Goal: Task Accomplishment & Management: Use online tool/utility

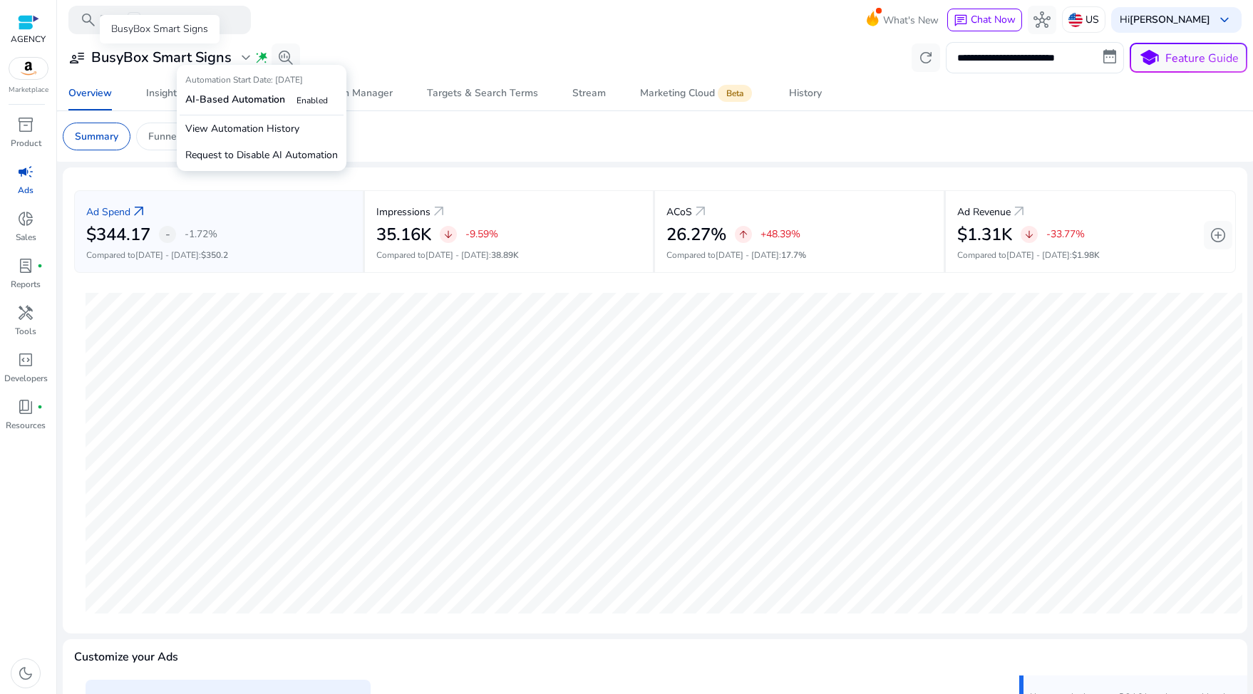
click at [233, 58] on div "user_attributes BusyBox Smart Signs expand_more" at bounding box center [161, 57] width 186 height 17
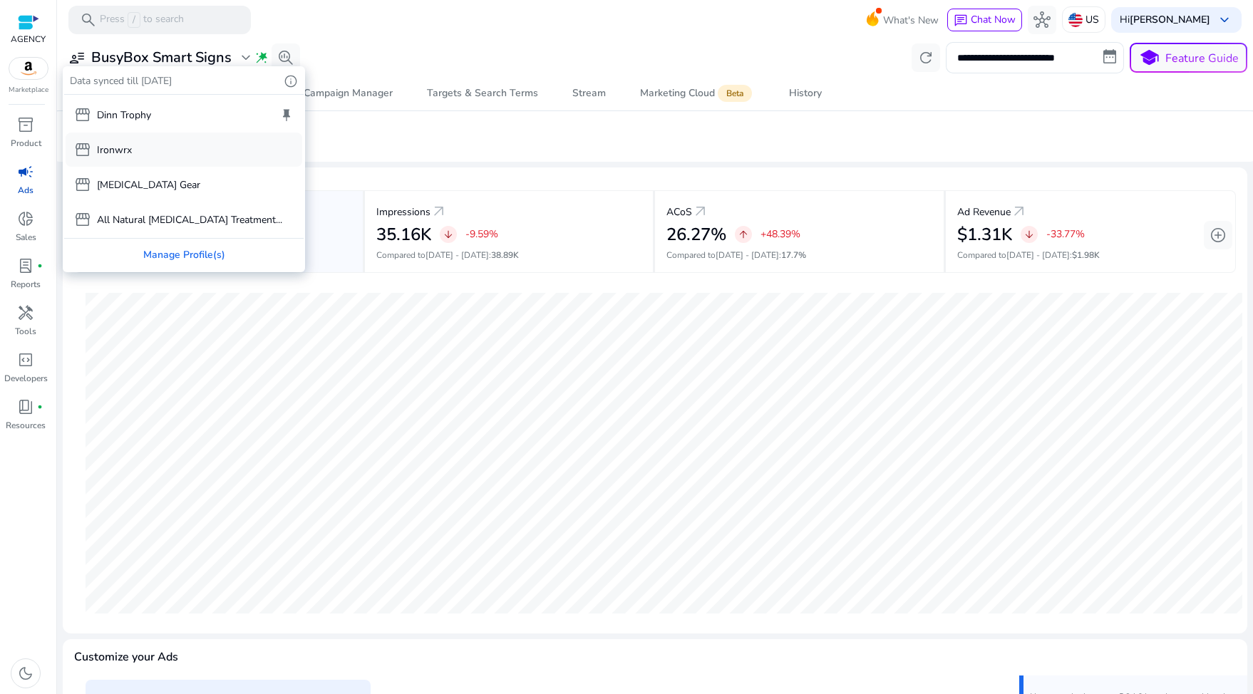
click at [197, 138] on div "storefront Ironwrx" at bounding box center [184, 150] width 237 height 34
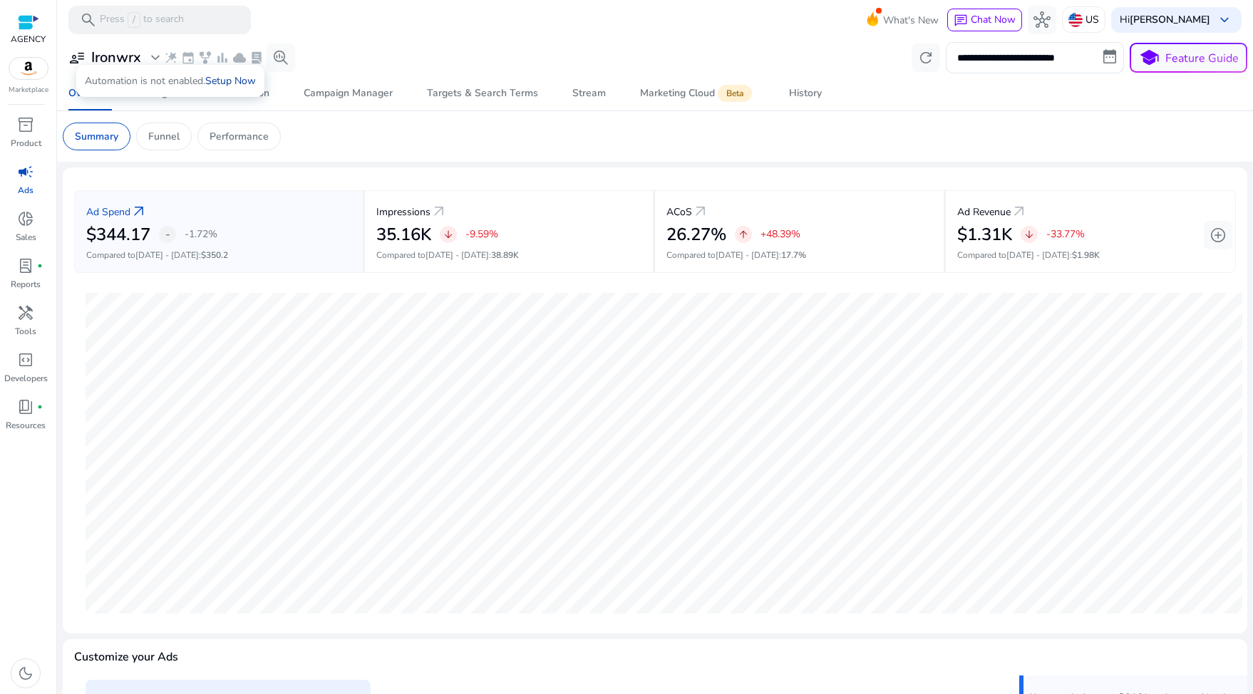
click at [230, 80] on link "Setup Now" at bounding box center [230, 81] width 51 height 14
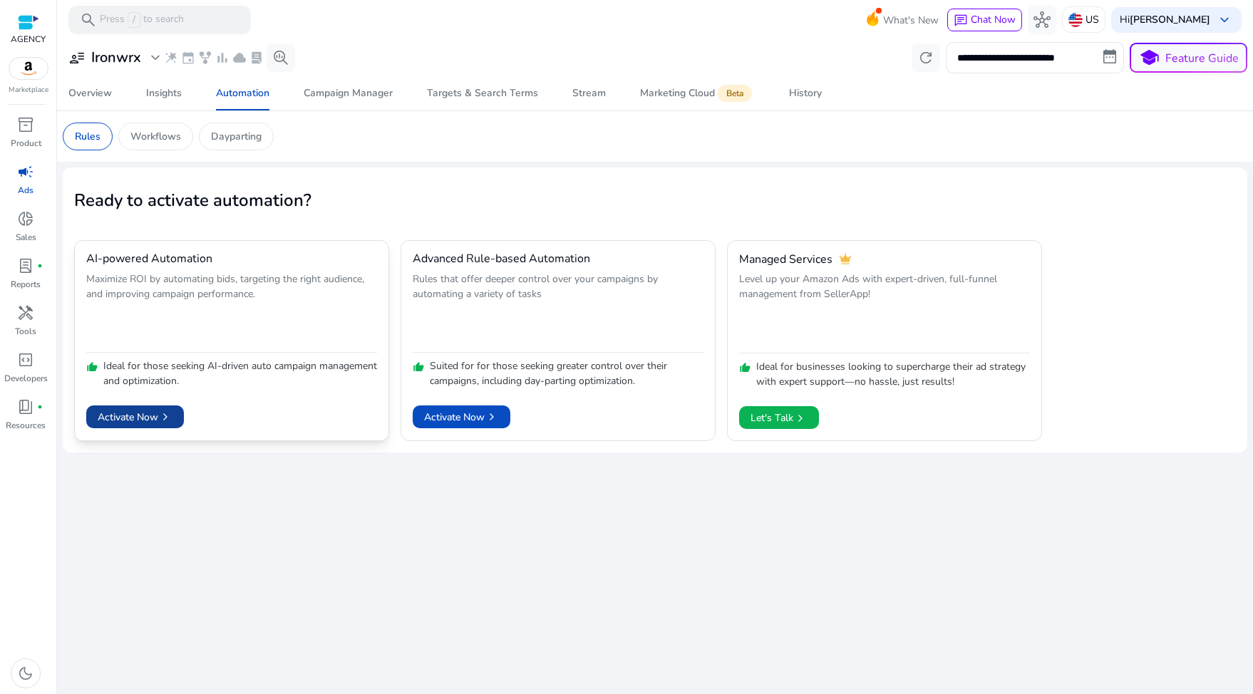
click at [145, 419] on span "Activate Now chevron_right" at bounding box center [135, 417] width 75 height 15
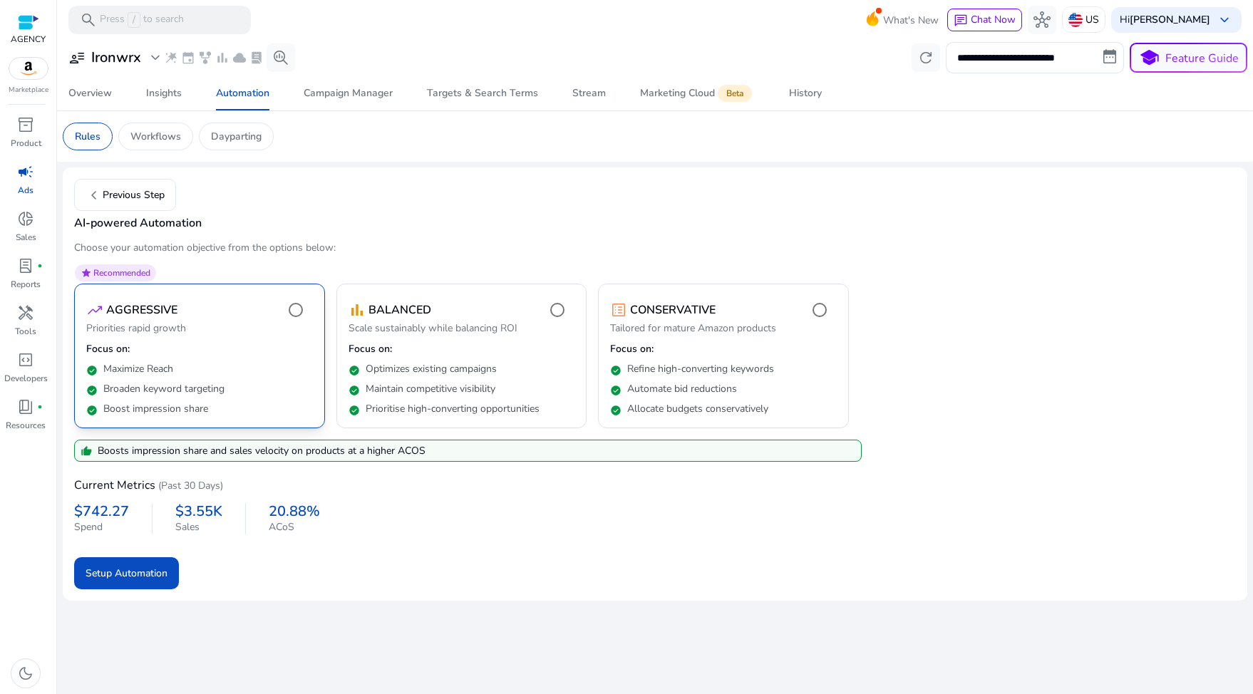
click at [120, 275] on span "Recommended" at bounding box center [121, 272] width 57 height 11
click at [396, 363] on p "Optimizes existing campaigns" at bounding box center [431, 369] width 131 height 14
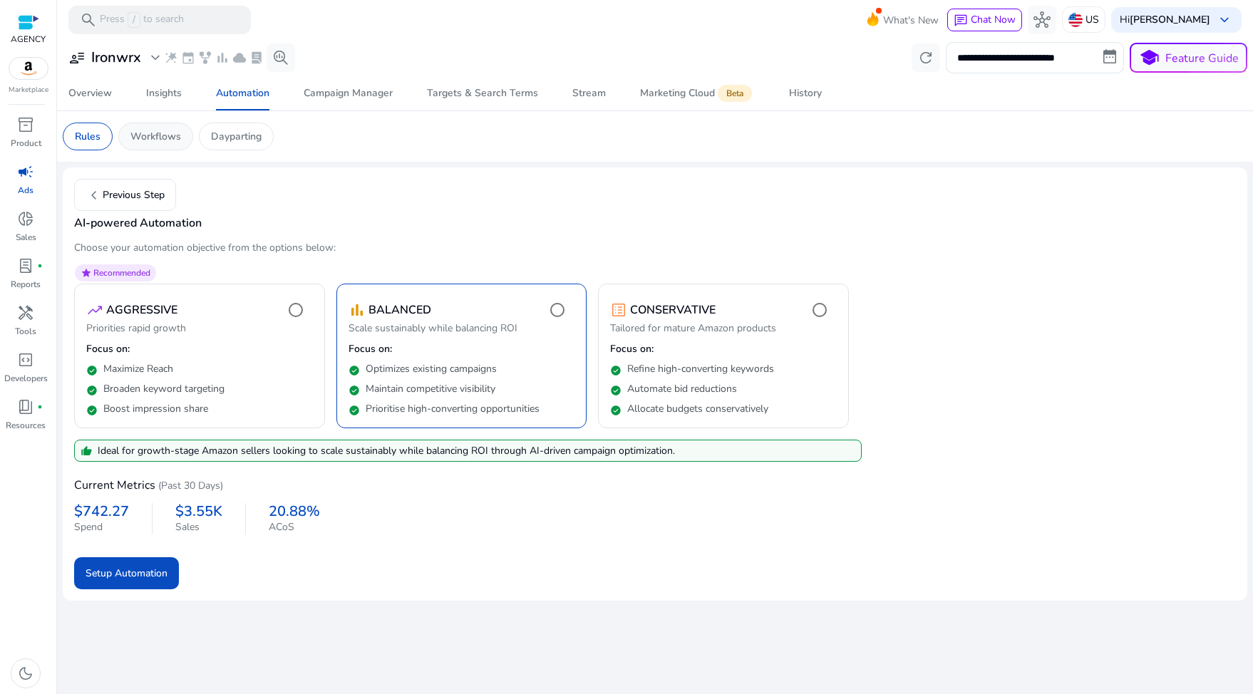
click at [161, 148] on div "Workflows" at bounding box center [155, 137] width 75 height 28
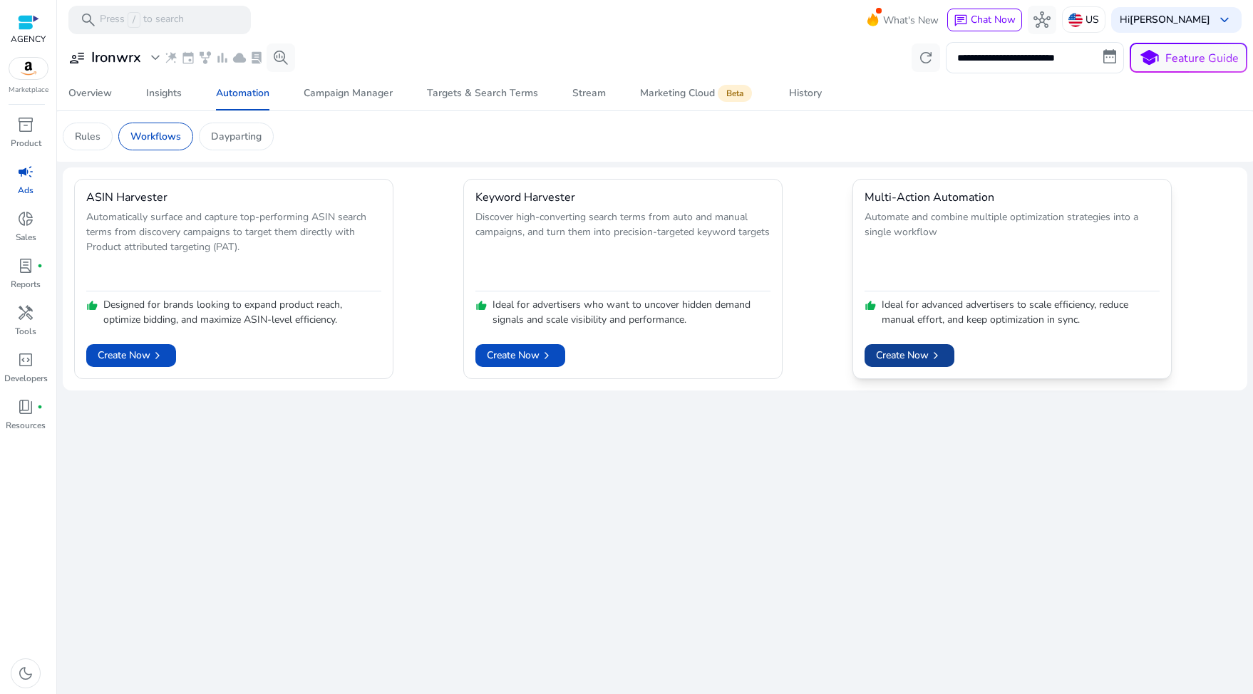
click at [912, 357] on span "Create Now chevron_right" at bounding box center [909, 355] width 67 height 15
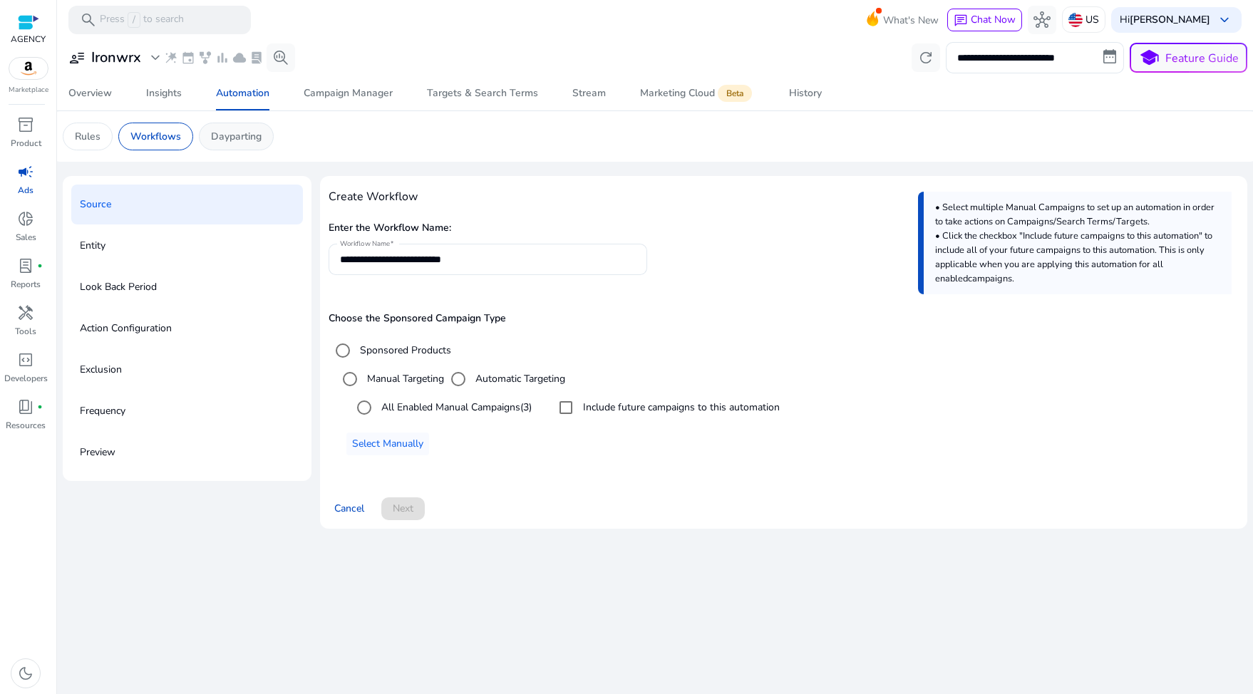
click at [241, 136] on p "Dayparting" at bounding box center [236, 136] width 51 height 15
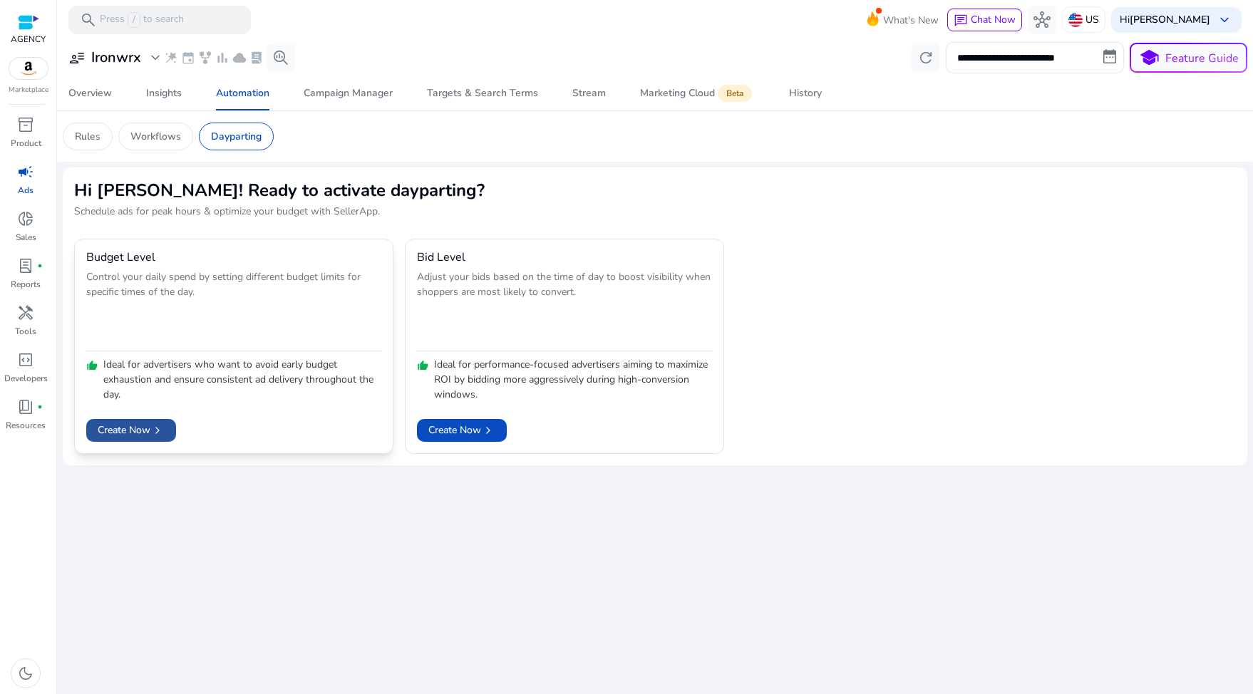
click at [155, 420] on span at bounding box center [131, 430] width 90 height 34
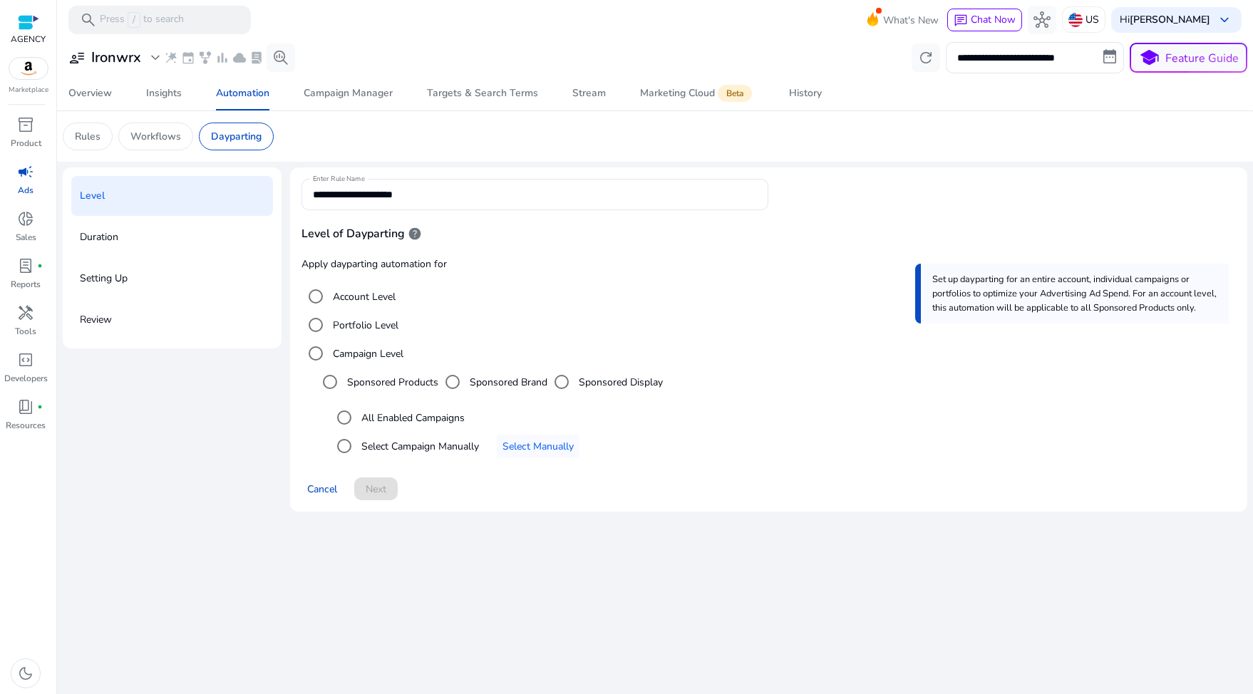
click at [418, 414] on label "All Enabled Campaigns" at bounding box center [412, 418] width 106 height 15
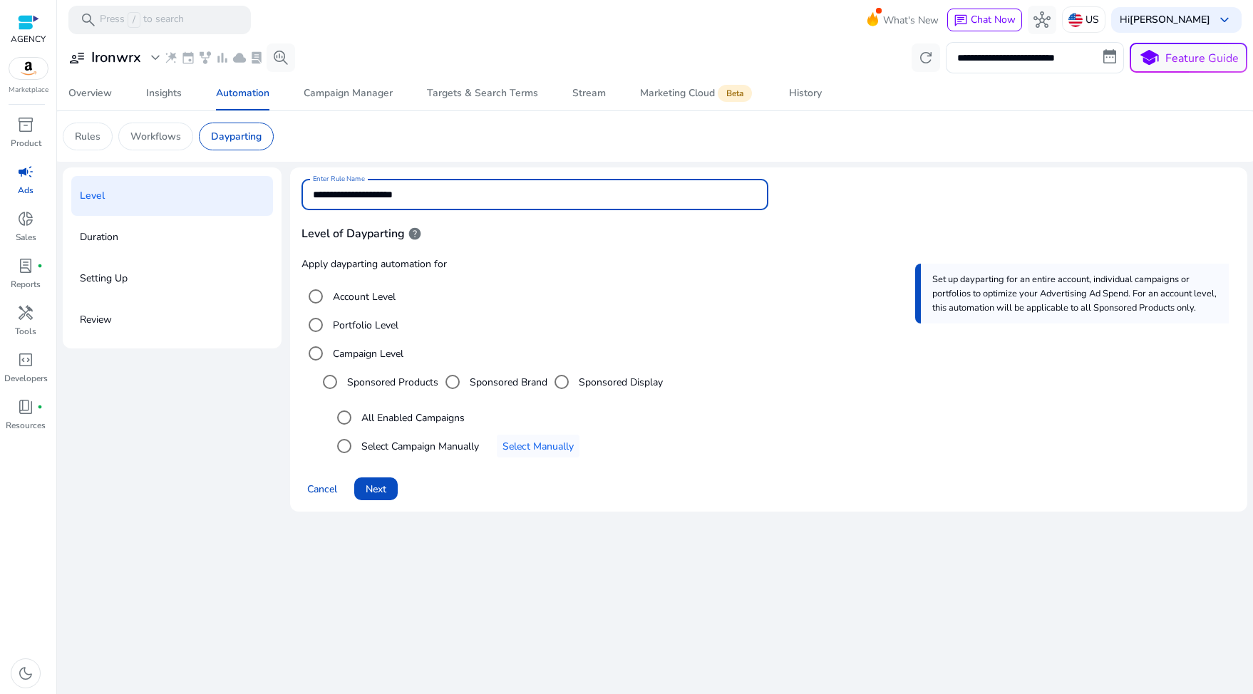
drag, startPoint x: 366, startPoint y: 194, endPoint x: 455, endPoint y: 191, distance: 89.1
click at [455, 191] on input "**********" at bounding box center [535, 195] width 445 height 16
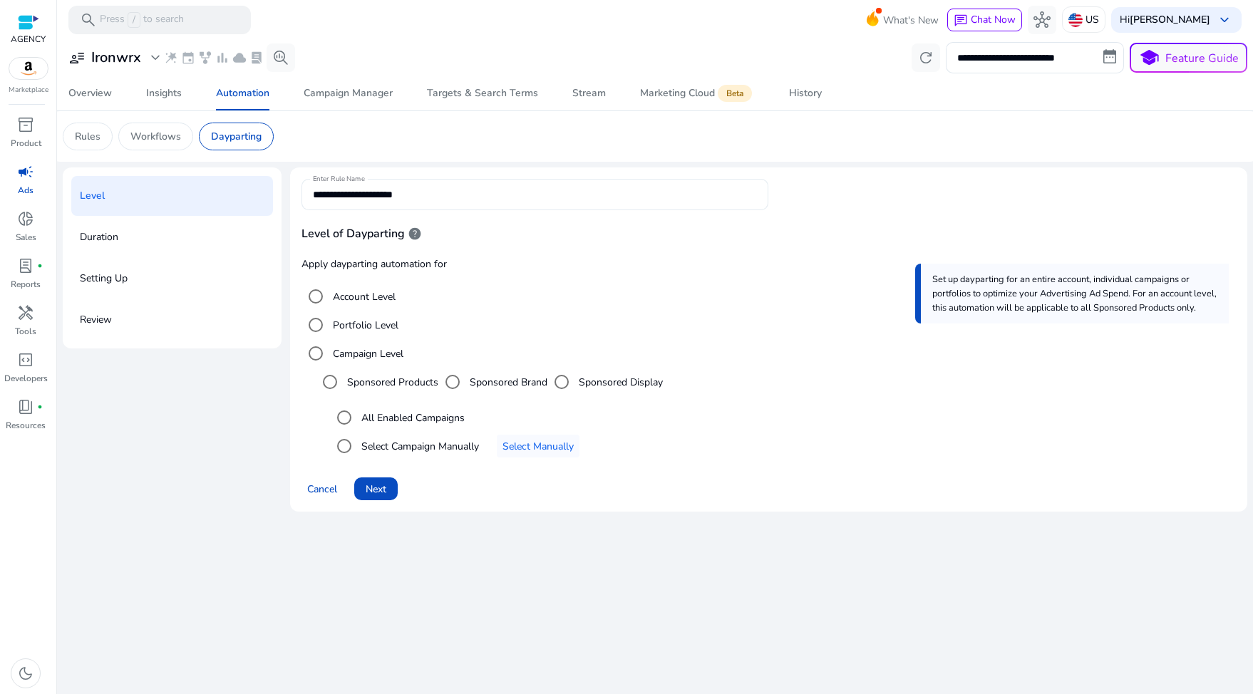
click at [423, 182] on div "**********" at bounding box center [535, 194] width 445 height 31
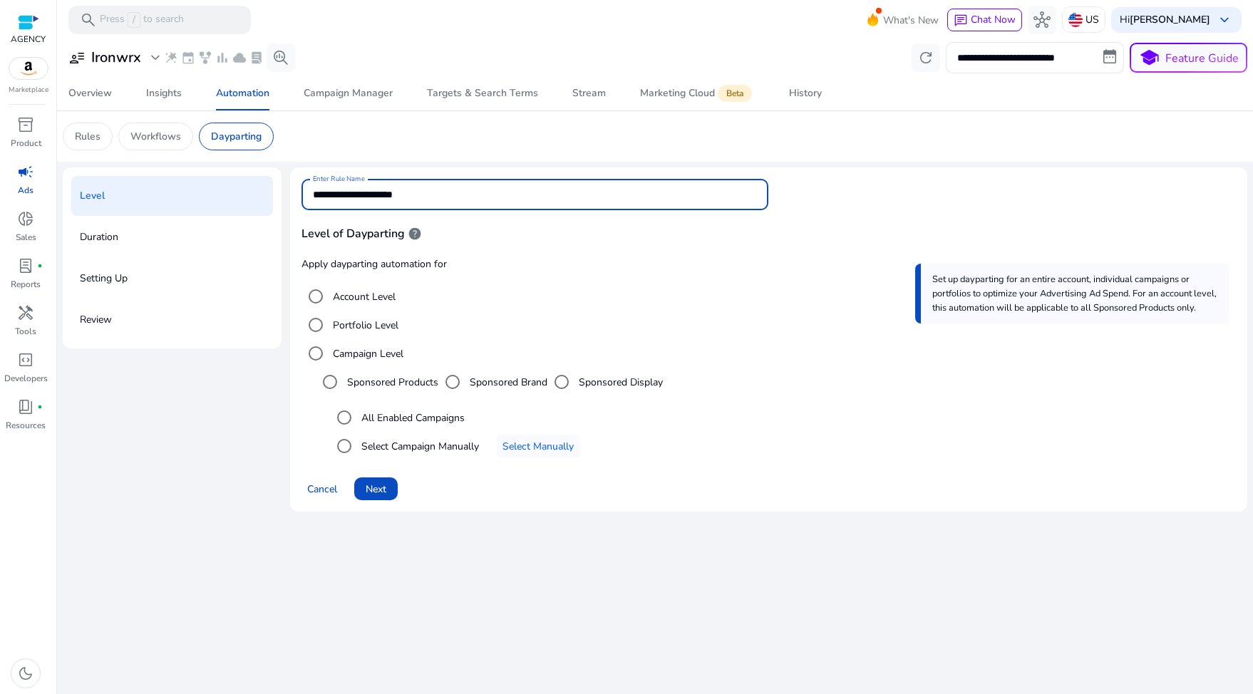
click at [387, 193] on input "**********" at bounding box center [535, 195] width 445 height 16
drag, startPoint x: 418, startPoint y: 195, endPoint x: 525, endPoint y: 195, distance: 107.6
click at [525, 195] on input "**********" at bounding box center [535, 195] width 445 height 16
type input "**********"
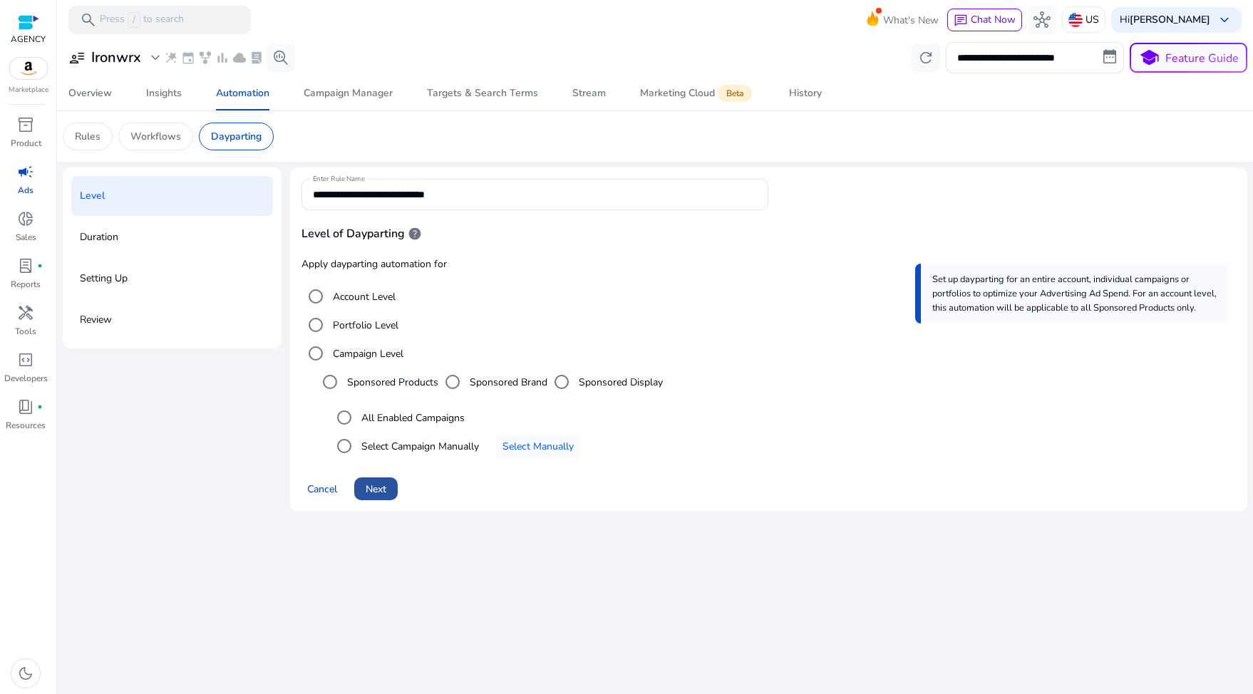
click at [391, 495] on span at bounding box center [375, 489] width 43 height 34
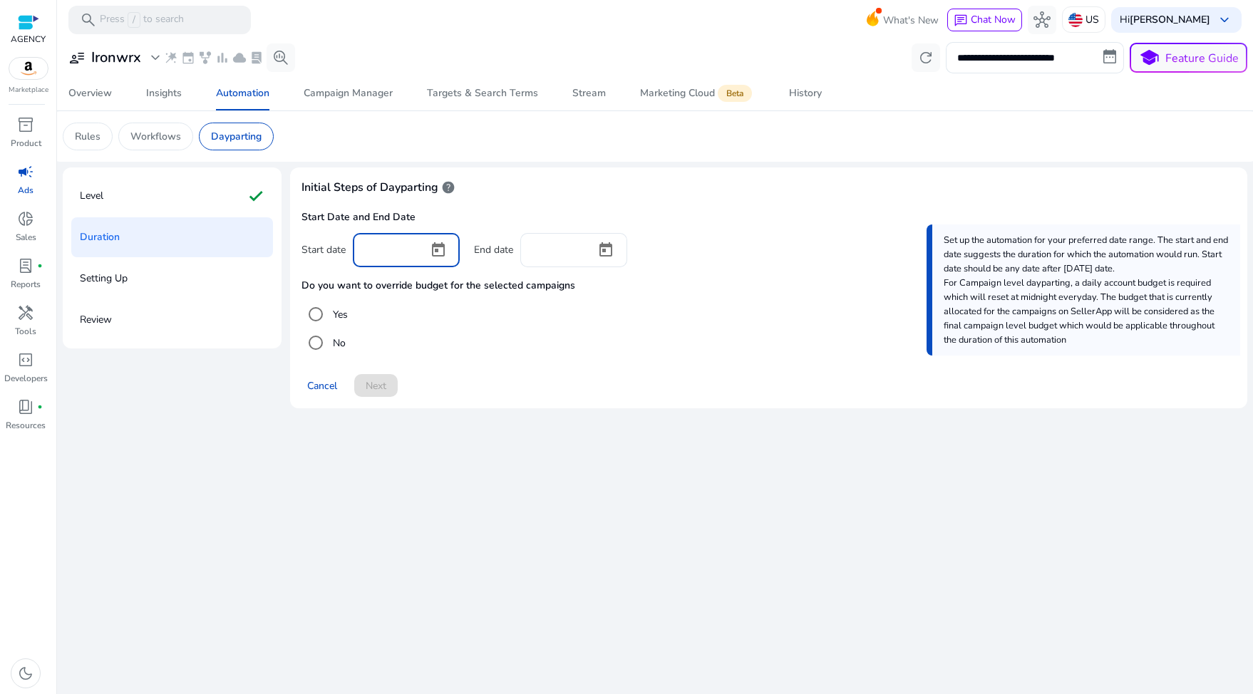
click at [388, 249] on input at bounding box center [390, 249] width 53 height 16
click at [429, 249] on span "Open calendar" at bounding box center [438, 250] width 34 height 34
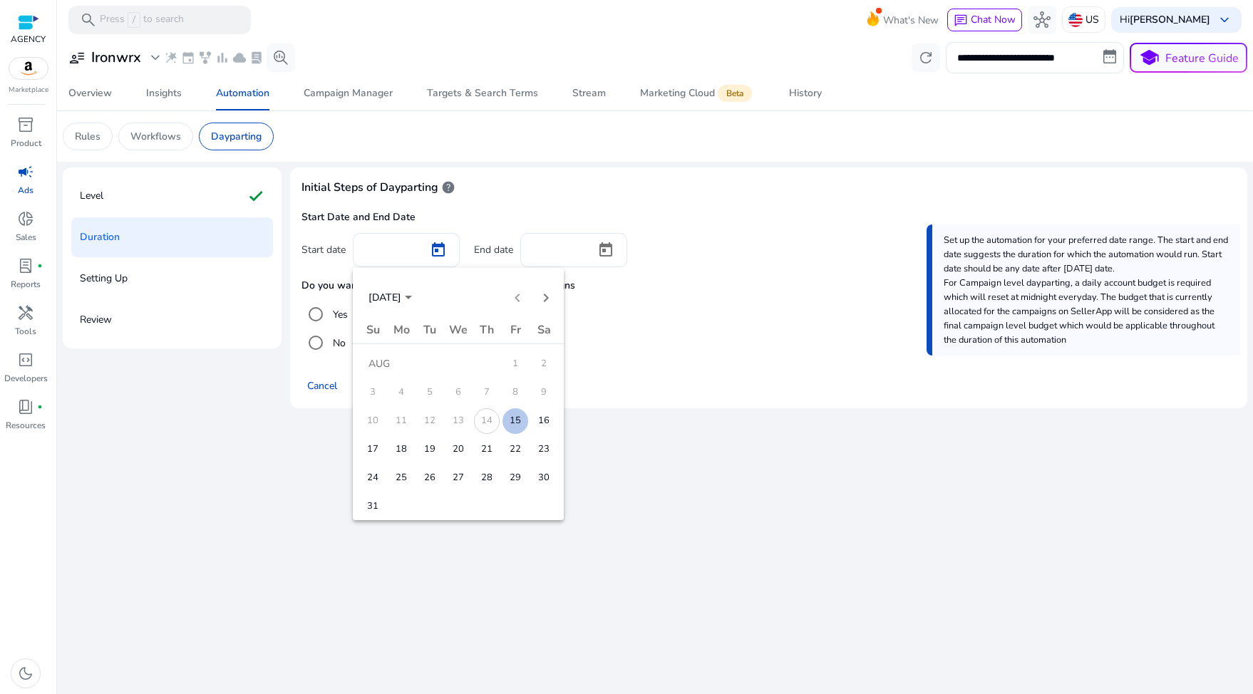
click at [490, 421] on span "14" at bounding box center [487, 421] width 26 height 26
click at [512, 421] on span "15" at bounding box center [515, 421] width 26 height 26
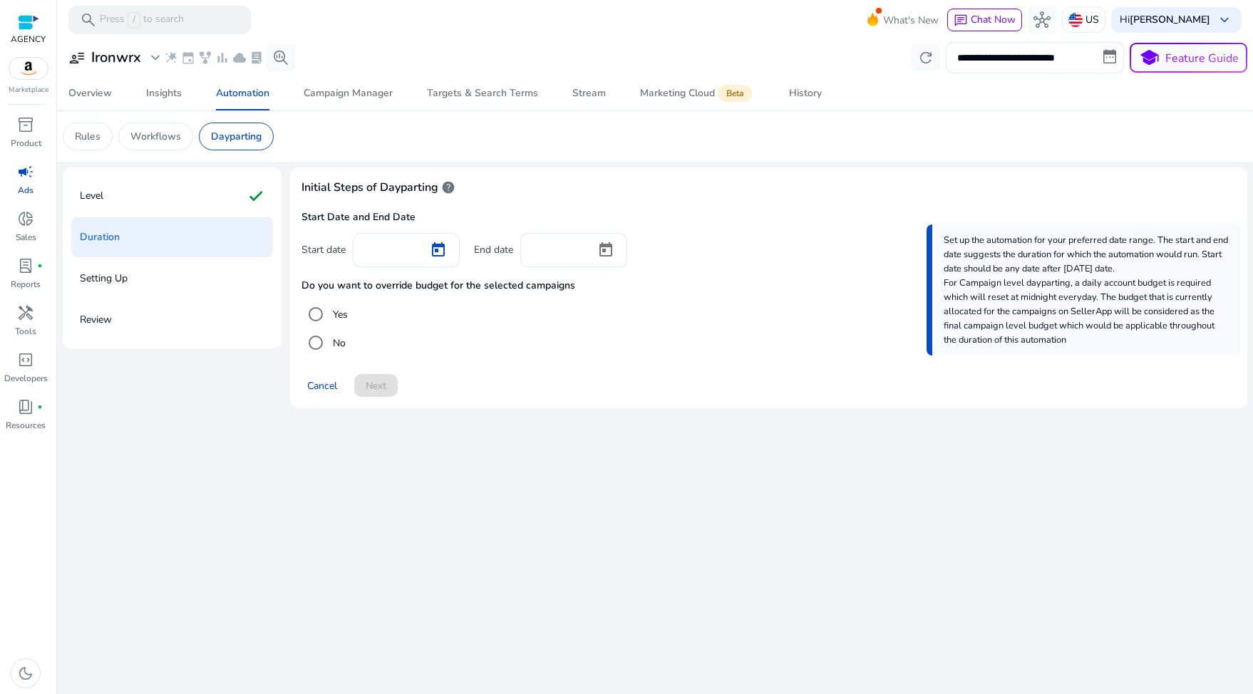
type input "*********"
click at [569, 249] on input at bounding box center [558, 249] width 53 height 16
click at [610, 249] on span "Open calendar" at bounding box center [606, 250] width 34 height 34
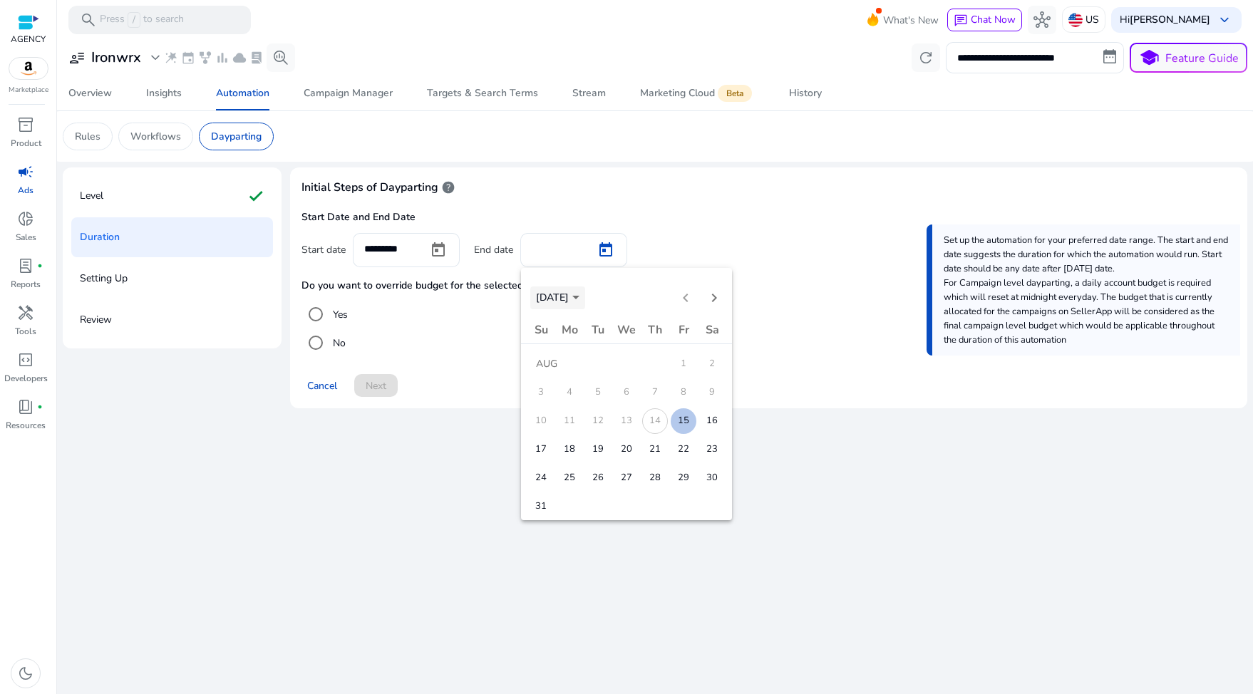
click at [585, 299] on span "Choose month and year" at bounding box center [557, 298] width 55 height 34
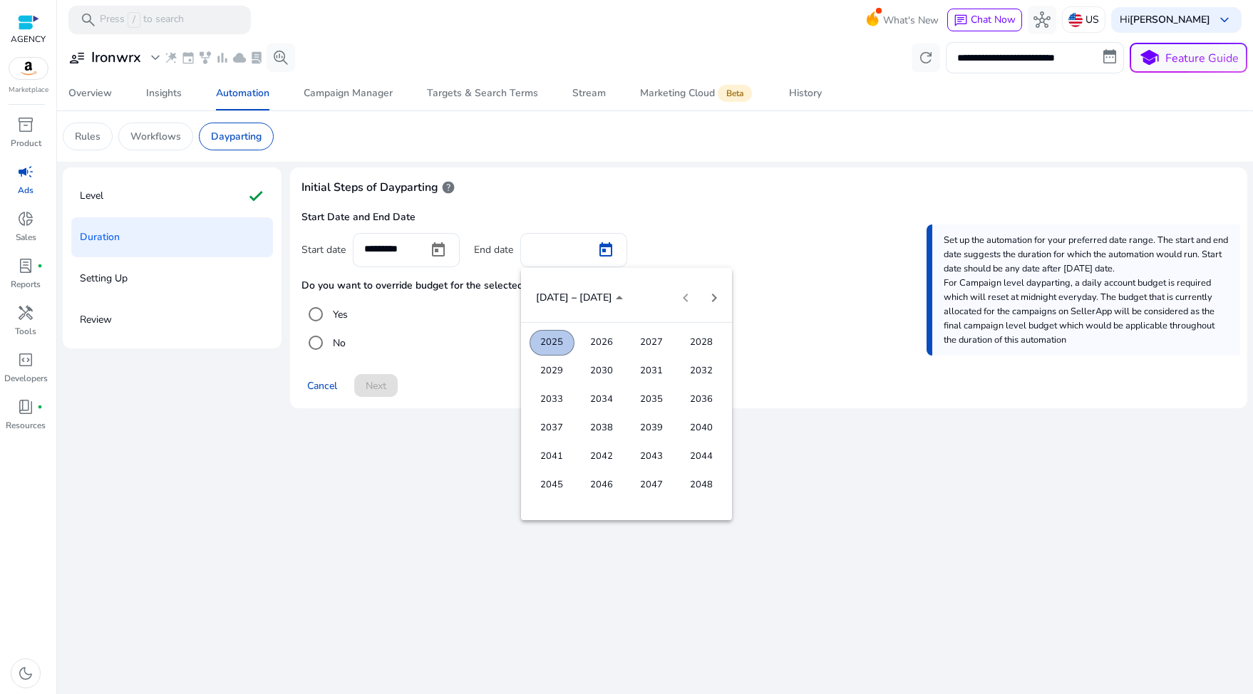
click at [704, 482] on span "2048" at bounding box center [701, 486] width 45 height 26
click at [697, 423] on span "DEC" at bounding box center [701, 429] width 45 height 26
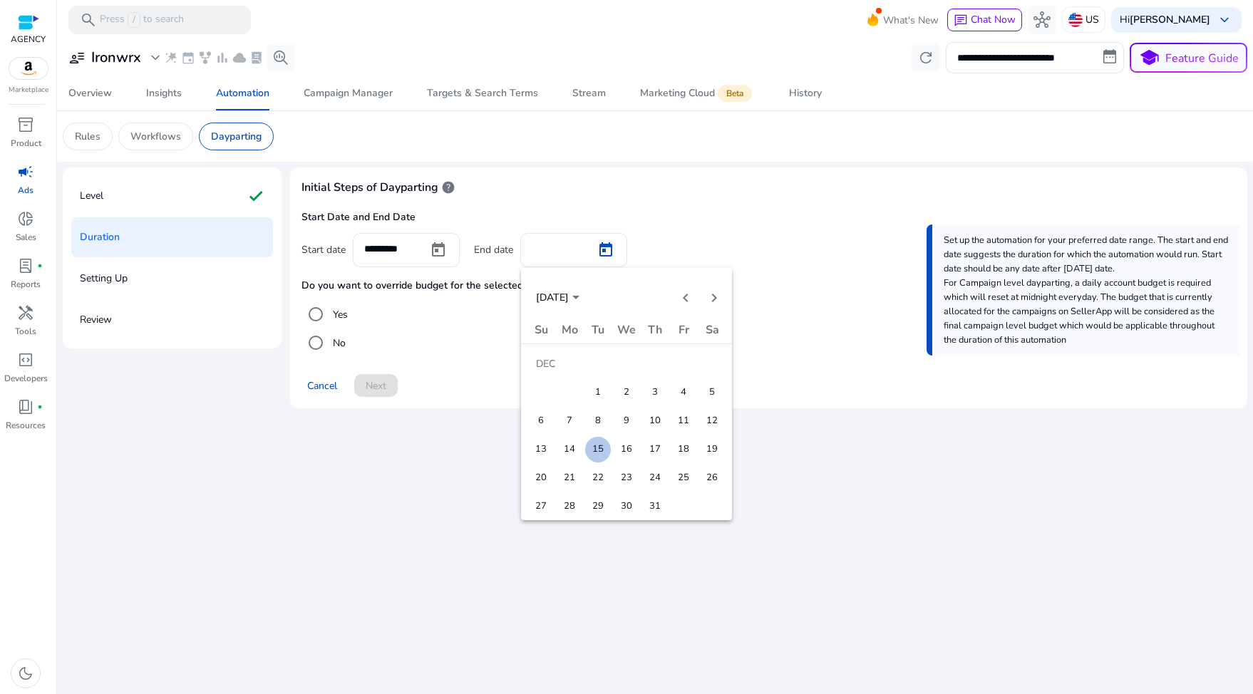
click at [656, 507] on span "31" at bounding box center [655, 507] width 26 height 26
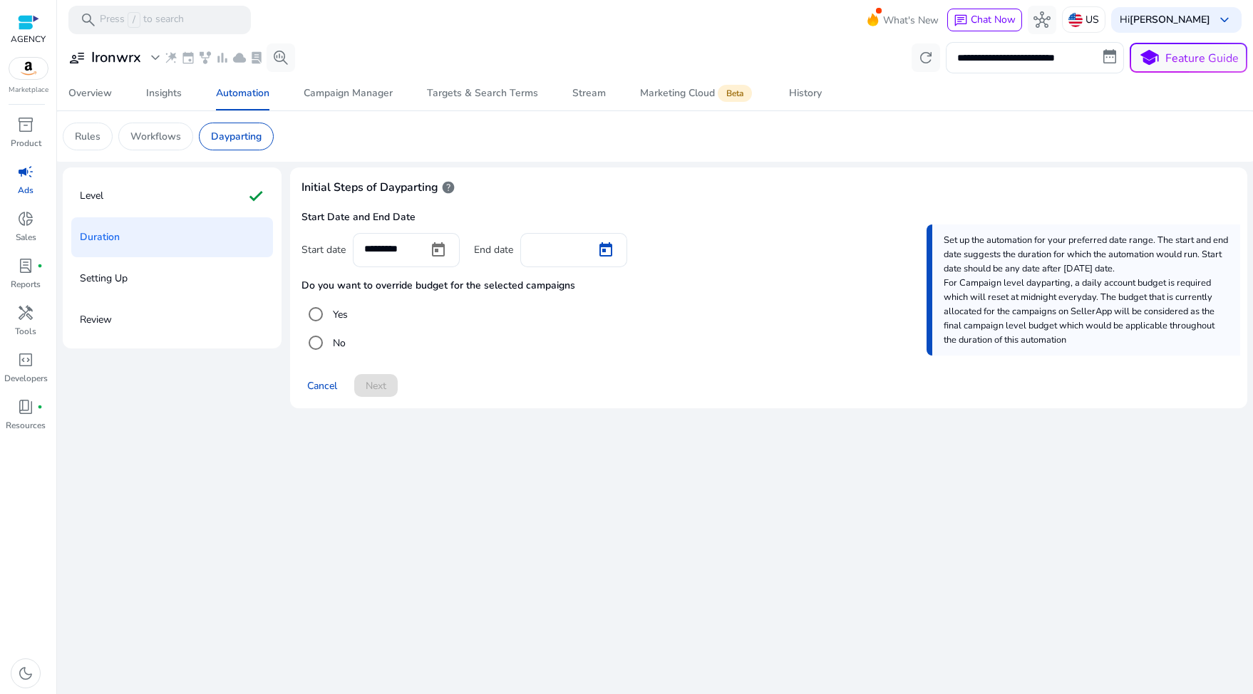
type input "**********"
click at [386, 388] on span "Next" at bounding box center [376, 385] width 21 height 15
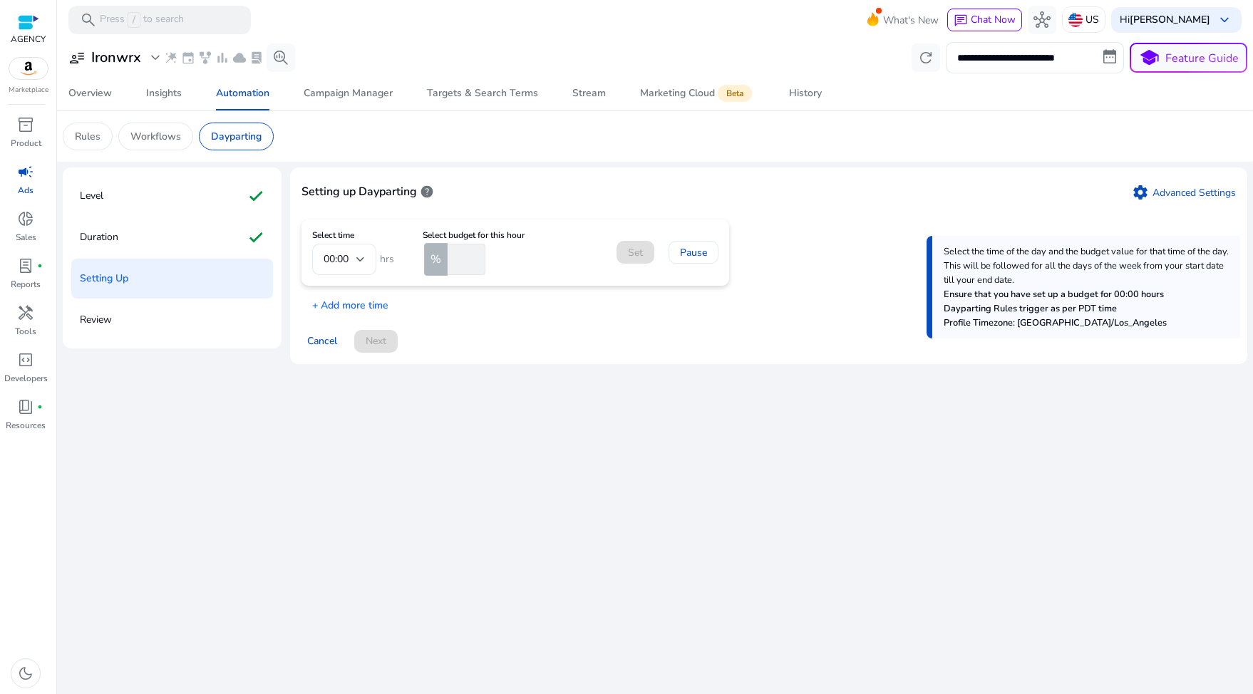
click at [332, 253] on mat-form-field "00:00" at bounding box center [344, 259] width 64 height 31
click at [349, 257] on mat-form-field "00:00" at bounding box center [344, 259] width 64 height 31
click at [356, 257] on mat-form-field "00:00" at bounding box center [344, 259] width 64 height 31
click at [366, 264] on mat-form-field "00:00" at bounding box center [344, 259] width 64 height 31
click at [436, 259] on span "%" at bounding box center [435, 259] width 11 height 17
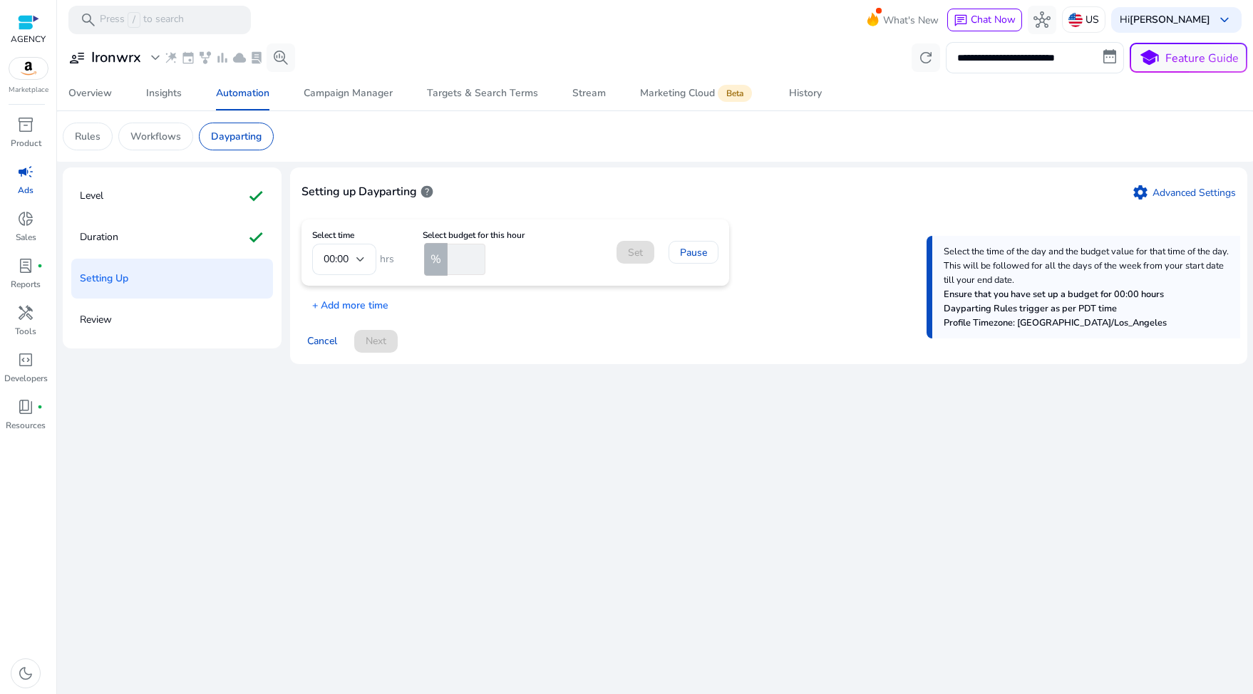
click at [453, 263] on input "number" at bounding box center [465, 259] width 41 height 31
click at [457, 261] on input "number" at bounding box center [465, 259] width 41 height 31
click at [336, 263] on mat-form-field "00:00" at bounding box center [344, 259] width 64 height 31
click at [362, 262] on mat-form-field "00:00" at bounding box center [344, 259] width 64 height 31
click at [667, 84] on span "Marketing Cloud Beta" at bounding box center [697, 93] width 115 height 34
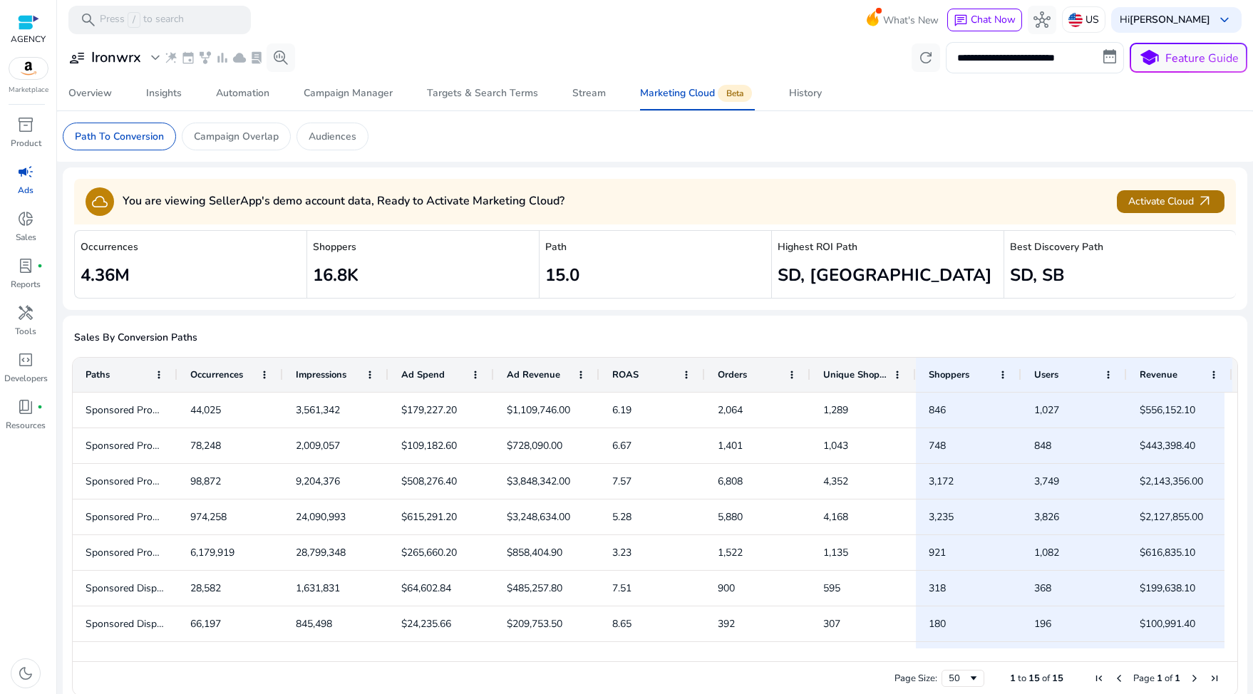
click at [1133, 206] on span "Activate Cloud arrow_outward" at bounding box center [1170, 201] width 85 height 16
click at [800, 98] on div "History" at bounding box center [805, 93] width 33 height 10
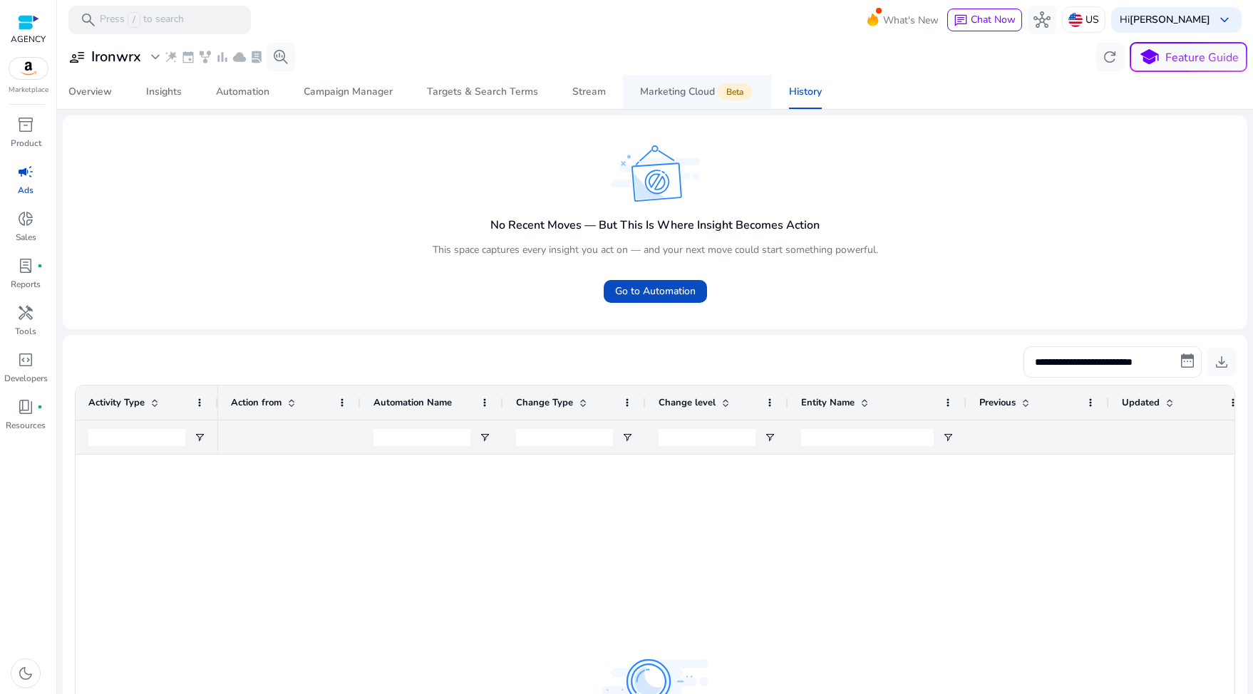
click at [684, 95] on div "Marketing Cloud Beta" at bounding box center [697, 91] width 115 height 11
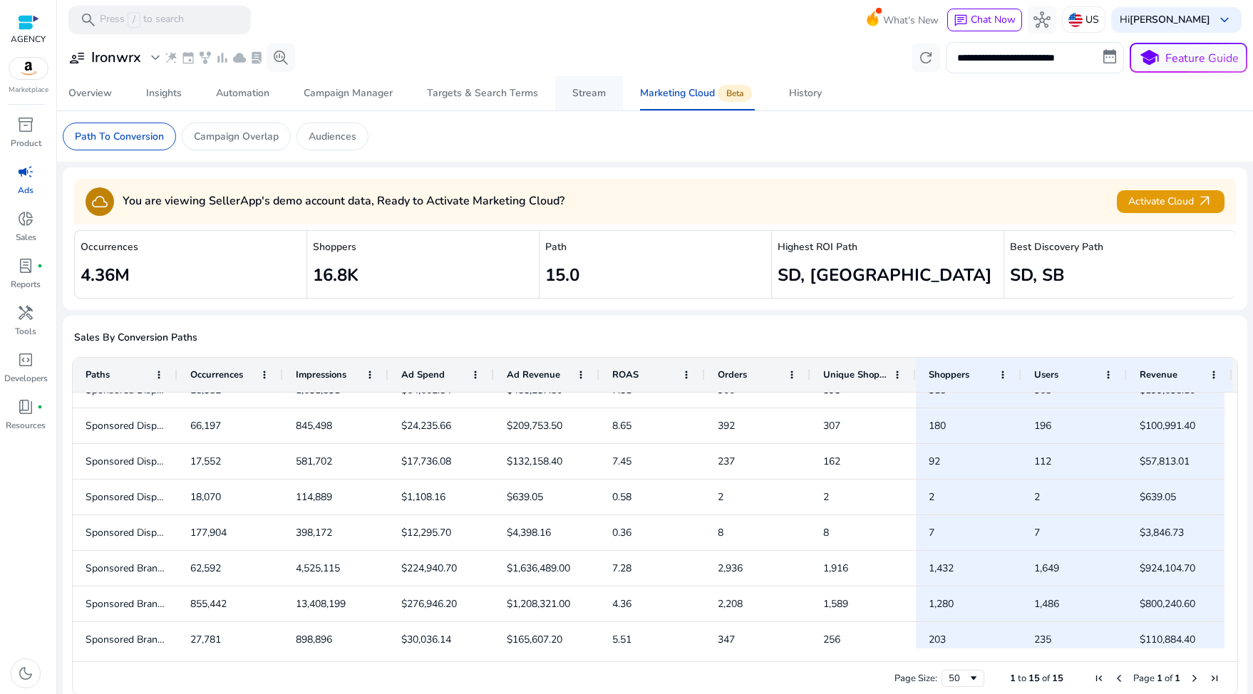
click at [572, 98] on div "Stream" at bounding box center [588, 93] width 33 height 10
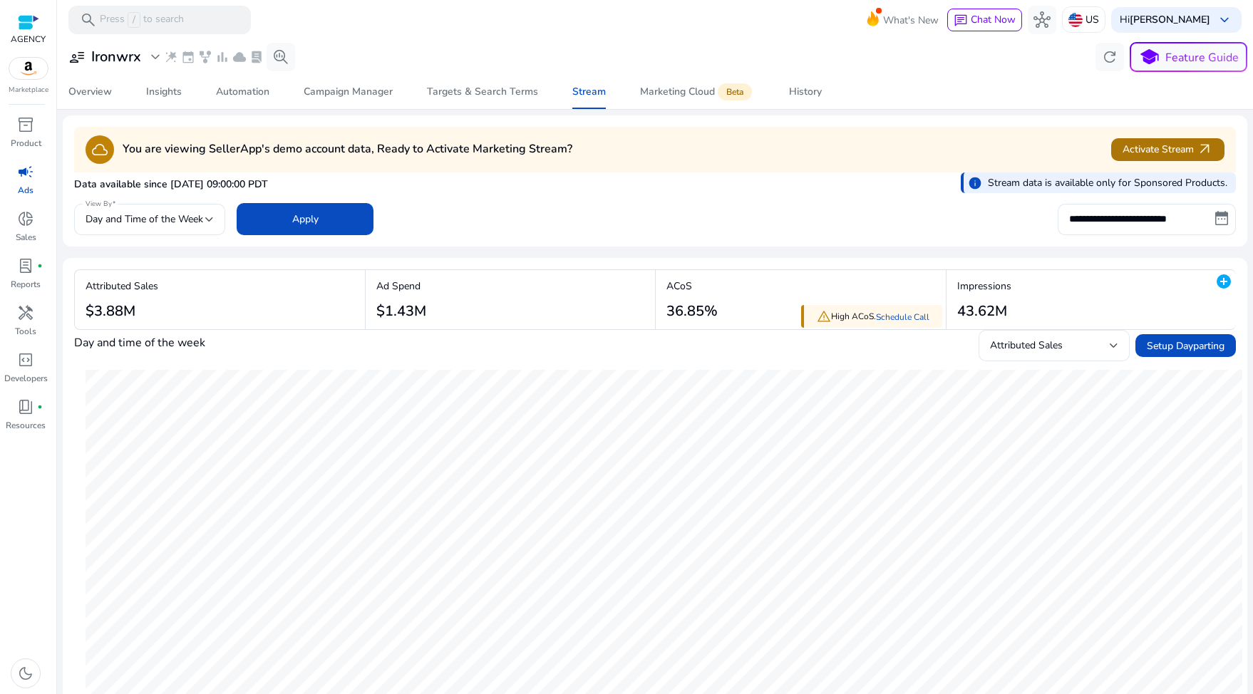
click at [1132, 147] on span "Activate Stream arrow_outward" at bounding box center [1168, 149] width 91 height 16
click at [473, 95] on div "Targets & Search Terms" at bounding box center [482, 92] width 111 height 10
